Goal: Task Accomplishment & Management: Use online tool/utility

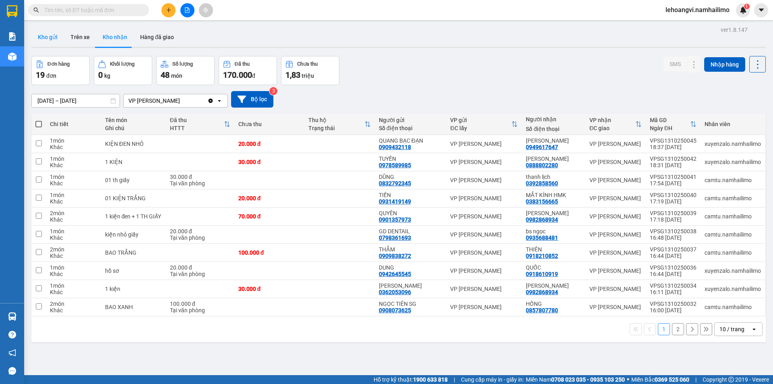
click at [55, 37] on button "Kho gửi" at bounding box center [47, 36] width 33 height 19
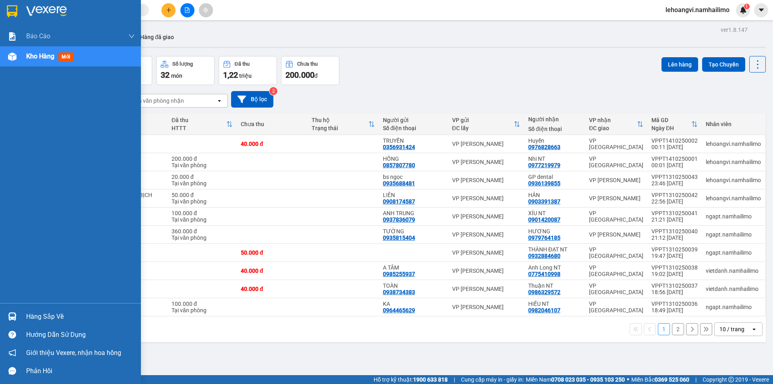
click at [15, 318] on img at bounding box center [12, 316] width 8 height 8
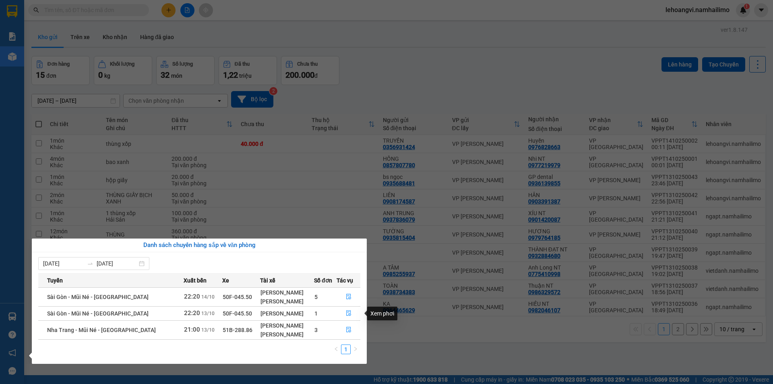
drag, startPoint x: 326, startPoint y: 138, endPoint x: 302, endPoint y: 138, distance: 23.8
click at [324, 138] on section "Kết quả tìm kiếm ( 0 ) Bộ lọc No Data lehoangvi.namhailimo 1 Báo cáo Báo cáo dò…" at bounding box center [386, 192] width 773 height 384
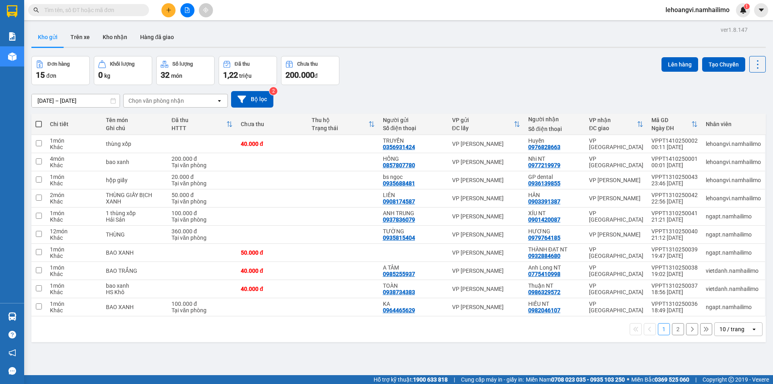
click at [155, 103] on div "Chọn văn phòng nhận" at bounding box center [156, 101] width 56 height 8
click at [171, 120] on span "VP [PERSON_NAME]" at bounding box center [158, 118] width 56 height 8
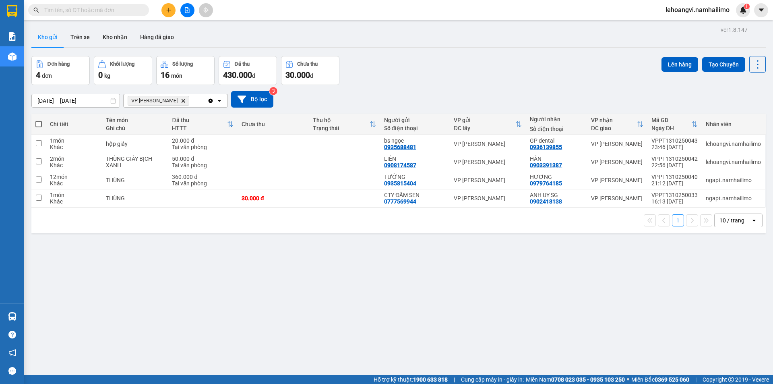
click at [37, 126] on span at bounding box center [38, 124] width 6 height 6
click at [39, 120] on input "checkbox" at bounding box center [39, 120] width 0 height 0
checkbox input "true"
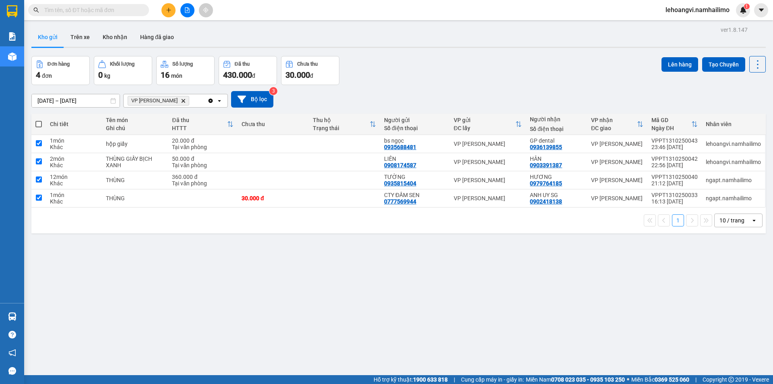
checkbox input "true"
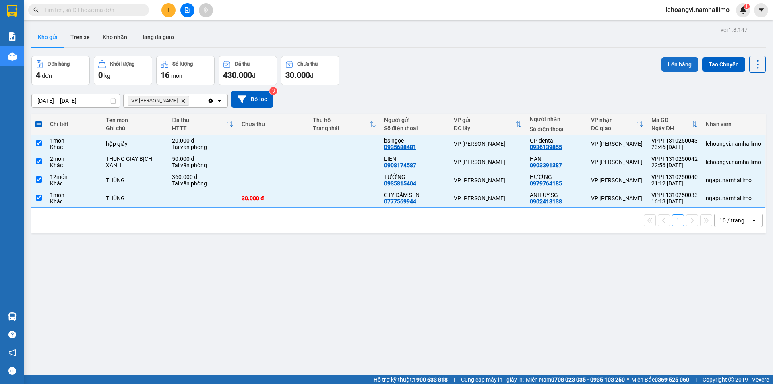
click at [667, 64] on button "Lên hàng" at bounding box center [679, 64] width 37 height 14
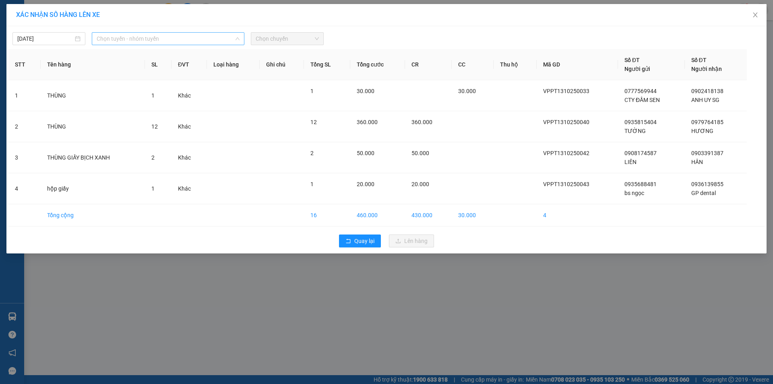
click at [124, 36] on span "Chọn tuyến - nhóm tuyến" at bounding box center [168, 39] width 143 height 12
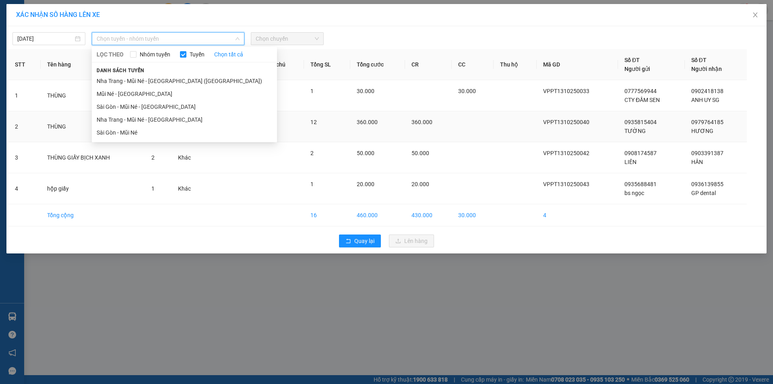
click at [153, 116] on li "Nha Trang - Mũi Né - [GEOGRAPHIC_DATA]" at bounding box center [184, 119] width 185 height 13
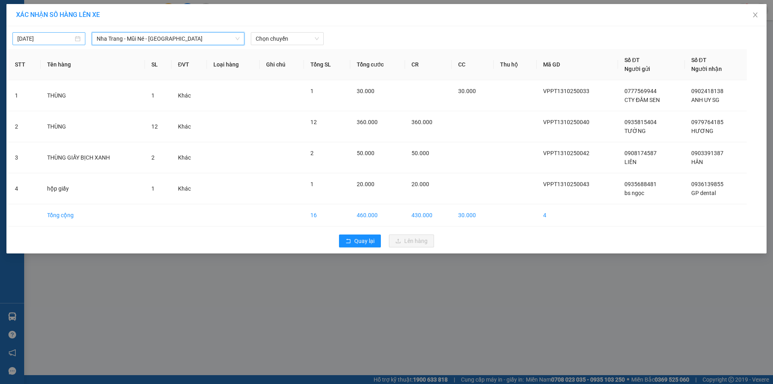
click at [59, 42] on input "[DATE]" at bounding box center [45, 38] width 56 height 9
type input "[DATE]"
click at [161, 37] on span "Nha Trang - Mũi Né - [GEOGRAPHIC_DATA]" at bounding box center [168, 39] width 143 height 12
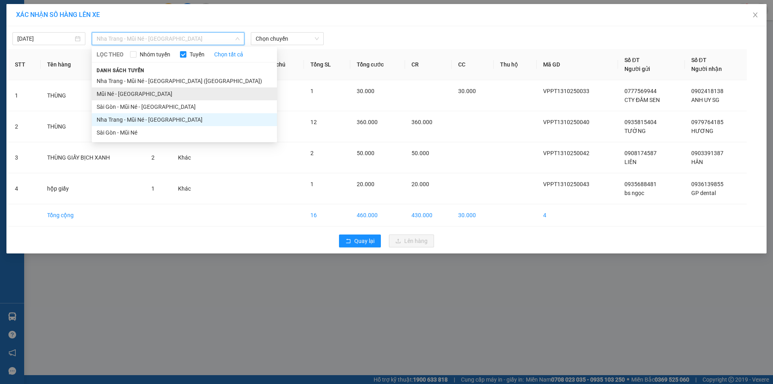
click at [136, 95] on li "Mũi Né - [GEOGRAPHIC_DATA]" at bounding box center [184, 93] width 185 height 13
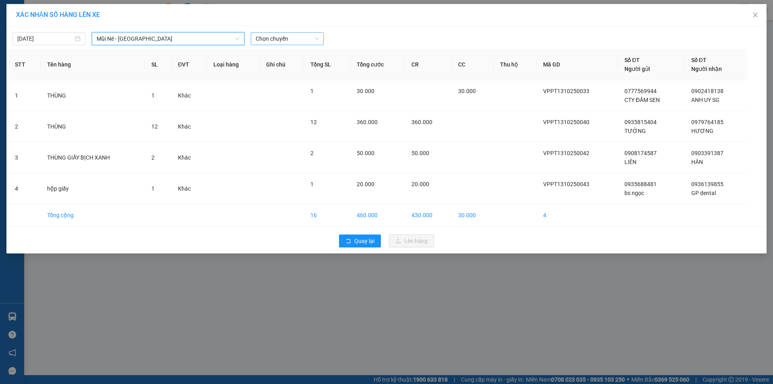
click at [296, 37] on span "Chọn chuyến" at bounding box center [287, 39] width 63 height 12
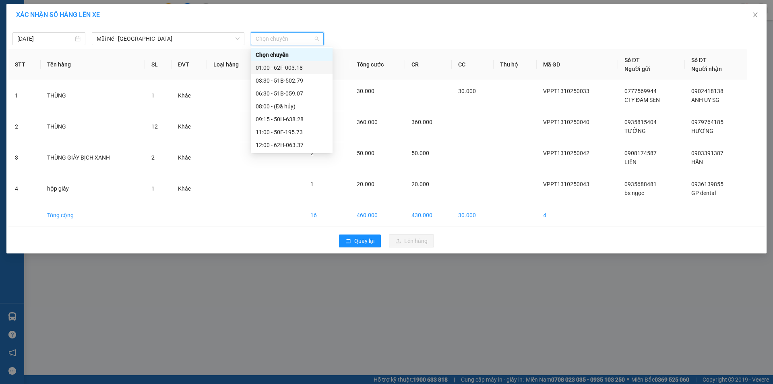
click at [304, 63] on div "01:00 - 62F-003.18" at bounding box center [292, 67] width 72 height 9
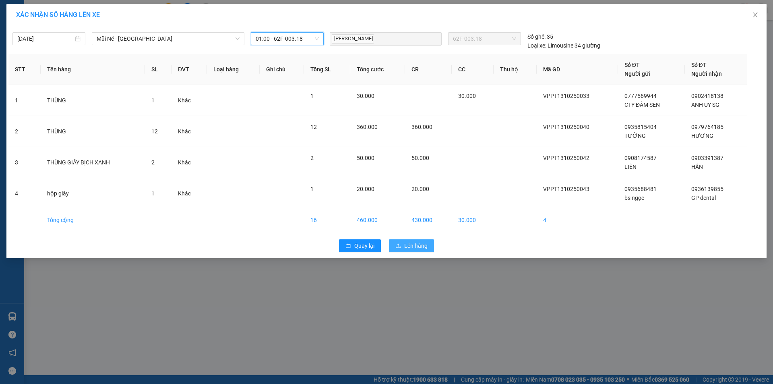
click at [419, 245] on span "Lên hàng" at bounding box center [415, 245] width 23 height 9
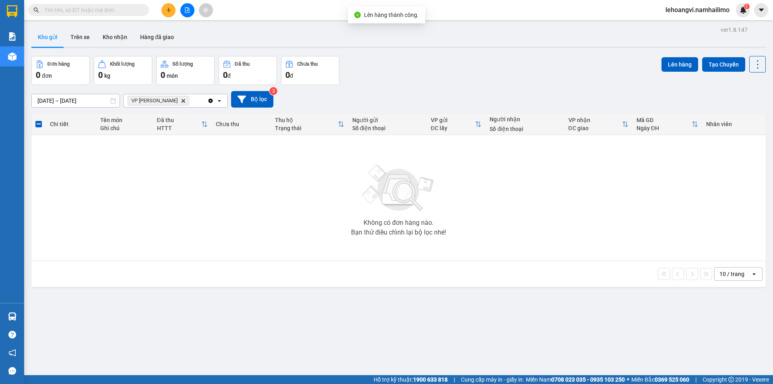
click at [181, 99] on icon "Delete" at bounding box center [183, 100] width 5 height 5
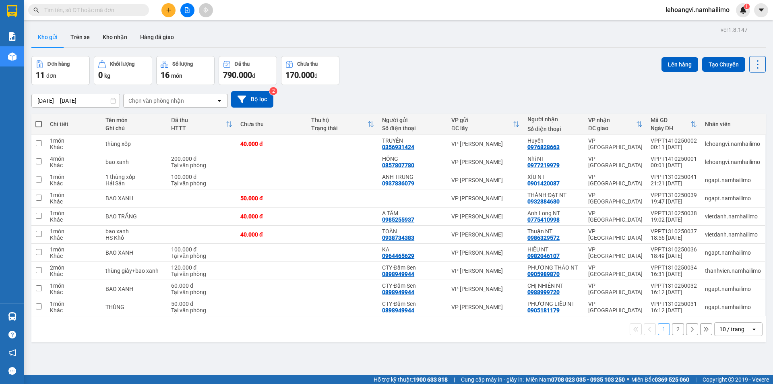
click at [38, 121] on span at bounding box center [38, 124] width 6 height 6
click at [39, 120] on input "checkbox" at bounding box center [39, 120] width 0 height 0
checkbox input "true"
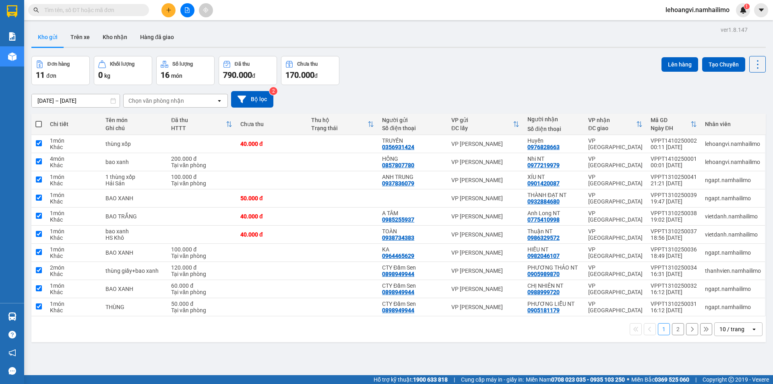
checkbox input "true"
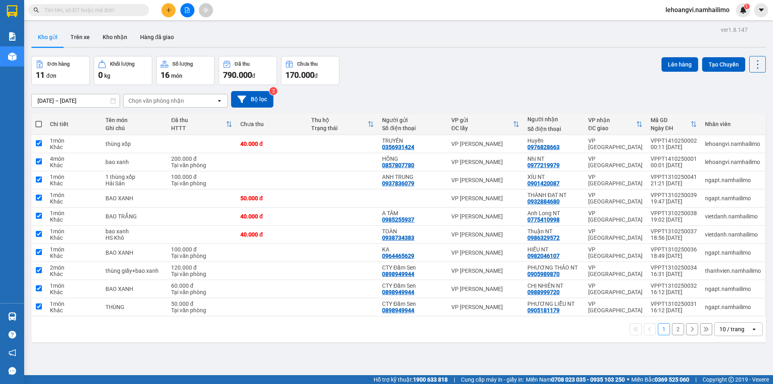
checkbox input "true"
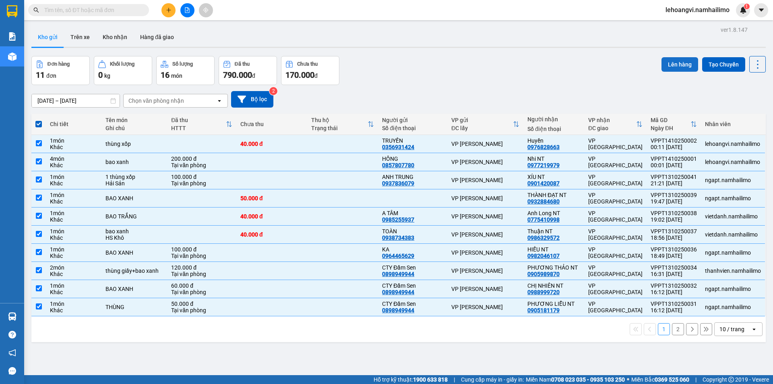
click at [671, 64] on button "Lên hàng" at bounding box center [679, 64] width 37 height 14
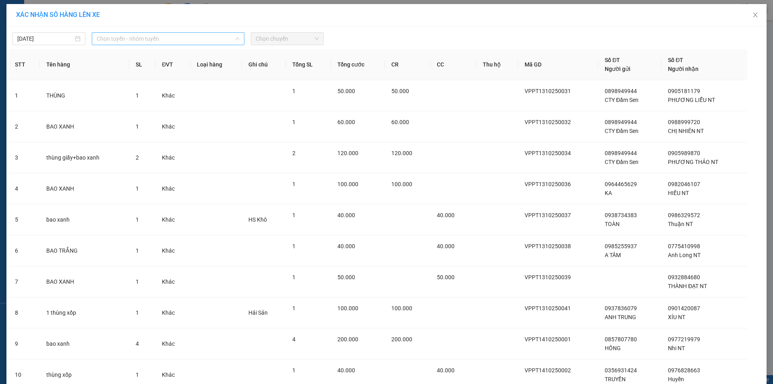
click at [217, 41] on span "Chọn tuyến - nhóm tuyến" at bounding box center [168, 39] width 143 height 12
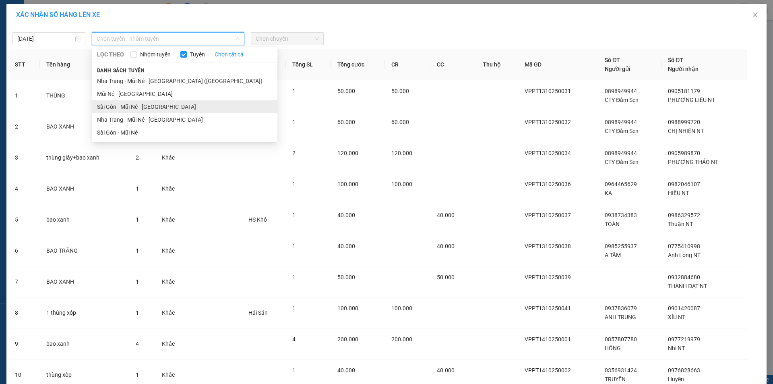
click at [182, 103] on li "Sài Gòn - Mũi Né - [GEOGRAPHIC_DATA]" at bounding box center [184, 106] width 185 height 13
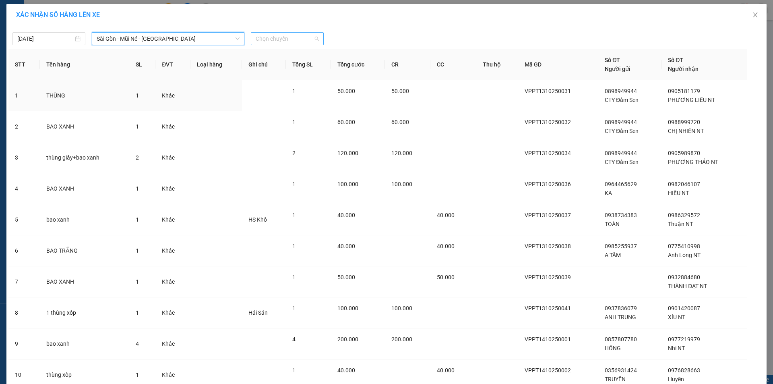
click at [300, 33] on span "Chọn chuyến" at bounding box center [287, 39] width 63 height 12
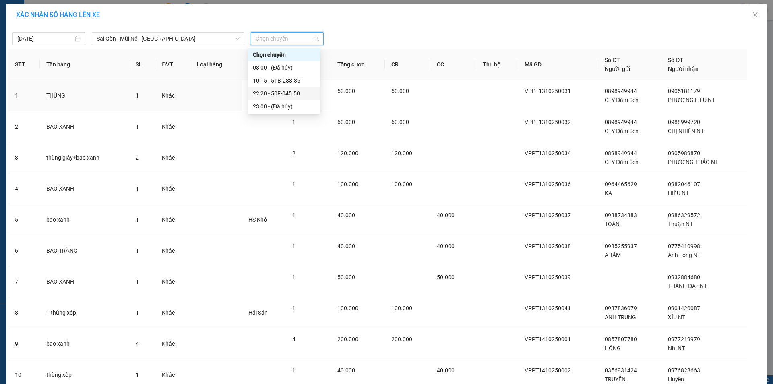
click at [307, 91] on div "22:20 - 50F-045.50" at bounding box center [284, 93] width 63 height 9
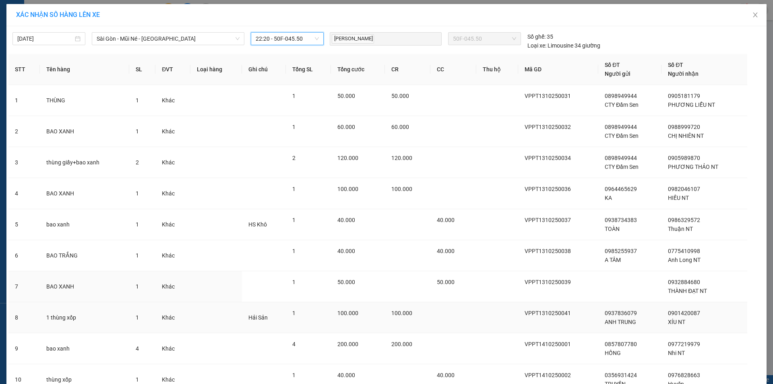
scroll to position [70, 0]
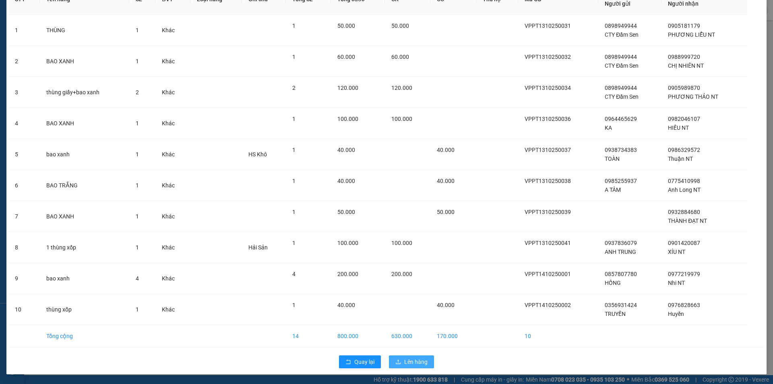
click at [421, 365] on span "Lên hàng" at bounding box center [415, 361] width 23 height 9
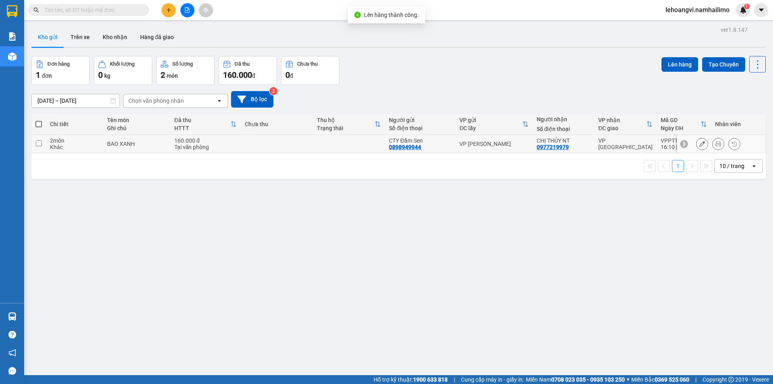
click at [487, 149] on td "VP [PERSON_NAME]" at bounding box center [493, 144] width 77 height 18
checkbox input "true"
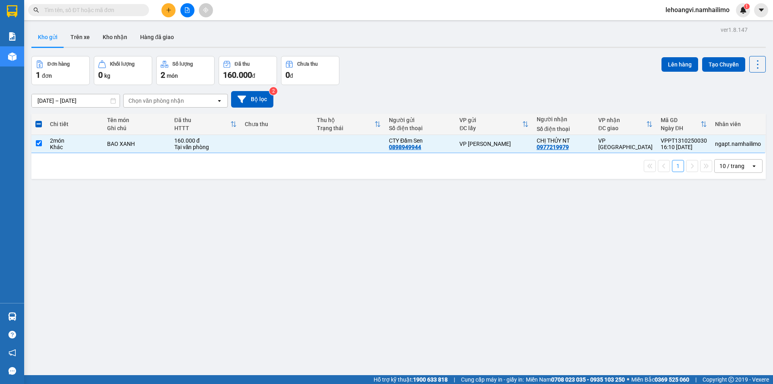
click at [666, 56] on div "Lên hàng Tạo Chuyến" at bounding box center [713, 64] width 104 height 17
click at [668, 66] on button "Lên hàng" at bounding box center [679, 64] width 37 height 14
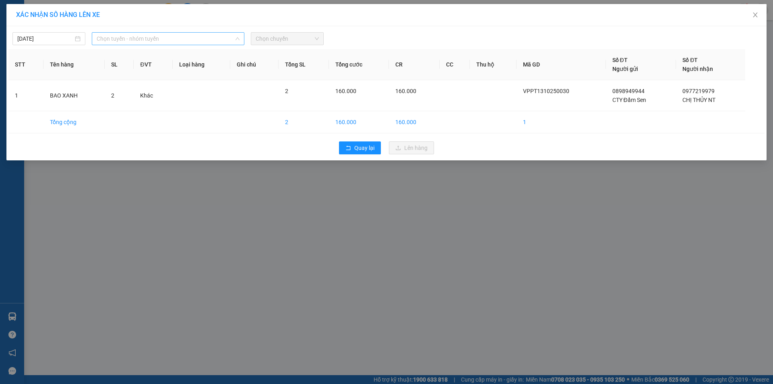
click at [199, 37] on span "Chọn tuyến - nhóm tuyến" at bounding box center [168, 39] width 143 height 12
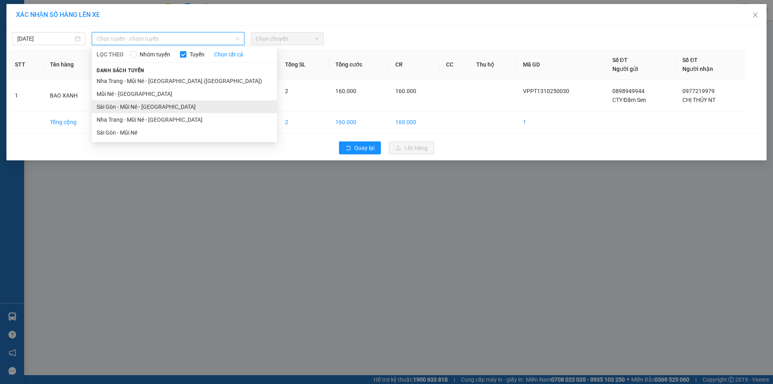
click at [177, 101] on li "Sài Gòn - Mũi Né - [GEOGRAPHIC_DATA]" at bounding box center [184, 106] width 185 height 13
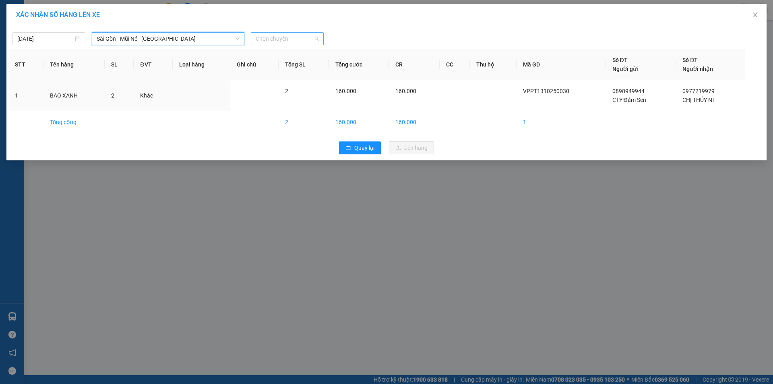
click at [272, 41] on span "Chọn chuyến" at bounding box center [287, 39] width 63 height 12
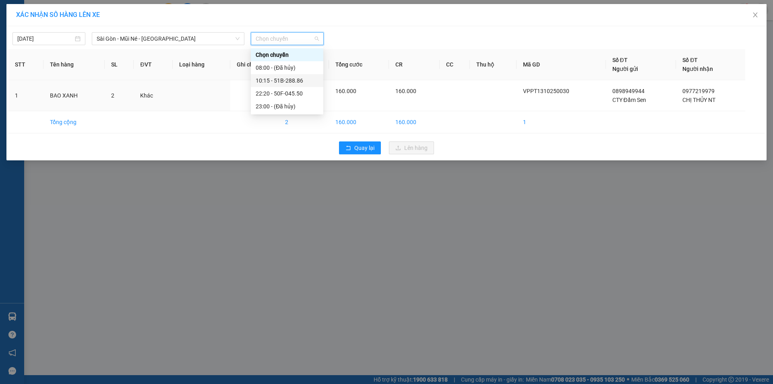
click at [283, 86] on div "10:15 - 51B-288.86" at bounding box center [287, 80] width 72 height 13
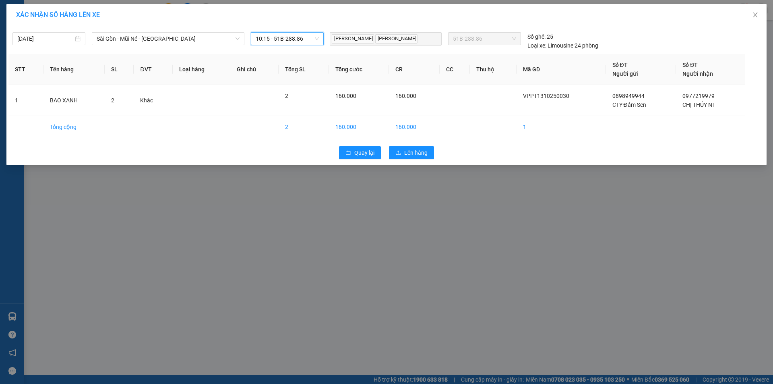
click at [292, 36] on span "10:15 - 51B-288.86" at bounding box center [287, 39] width 63 height 12
click at [291, 87] on div "22:20 - 50F-045.50" at bounding box center [287, 93] width 72 height 13
click at [413, 151] on span "Lên hàng" at bounding box center [415, 152] width 23 height 9
